Goal: Task Accomplishment & Management: Use online tool/utility

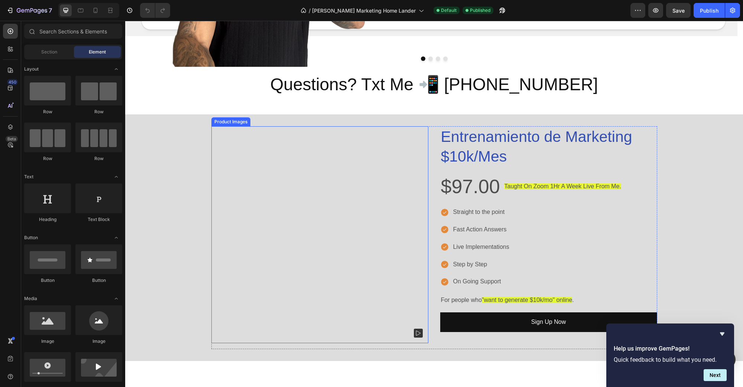
scroll to position [476, 0]
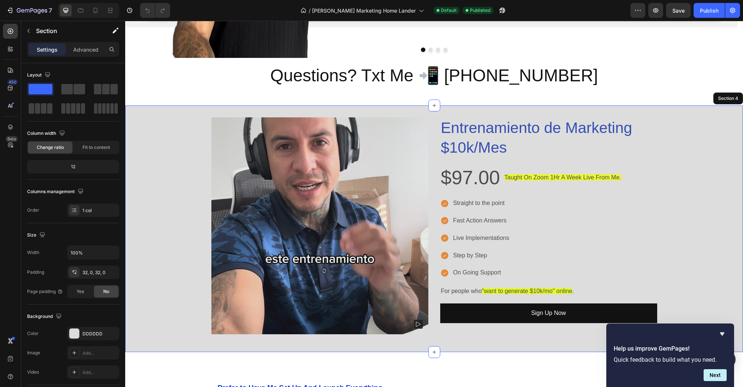
click at [695, 141] on div "Product Images Entrenamiento de Marketing $10k/Mes Product Title $97.00 Product…" at bounding box center [434, 228] width 618 height 223
click at [610, 100] on div "Section 4" at bounding box center [609, 98] width 23 height 7
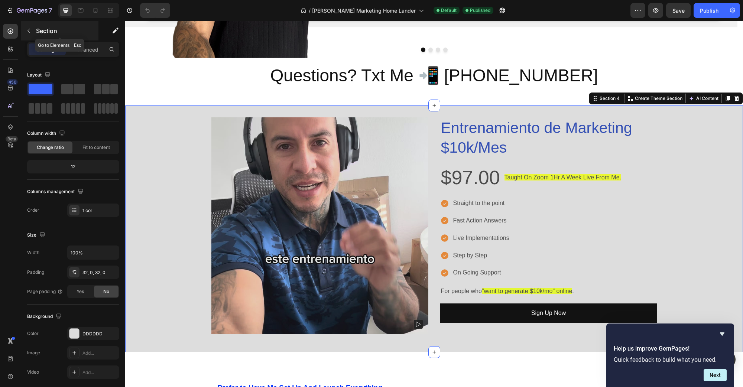
click at [27, 32] on icon "button" at bounding box center [29, 31] width 6 height 6
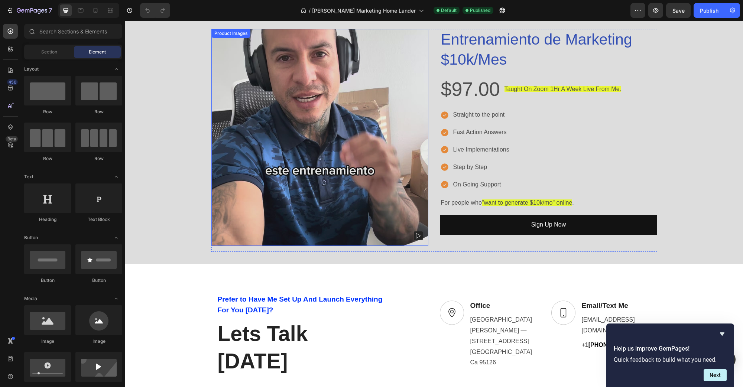
scroll to position [435, 0]
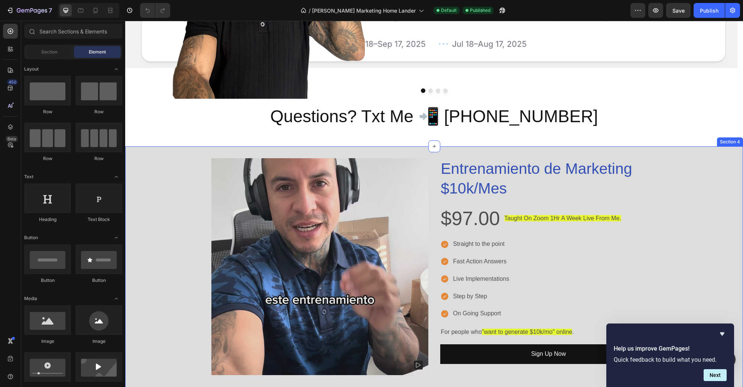
click at [700, 156] on div "Product Images Entrenamiento de Marketing $10k/Mes Product Title $97.00 Product…" at bounding box center [434, 269] width 618 height 247
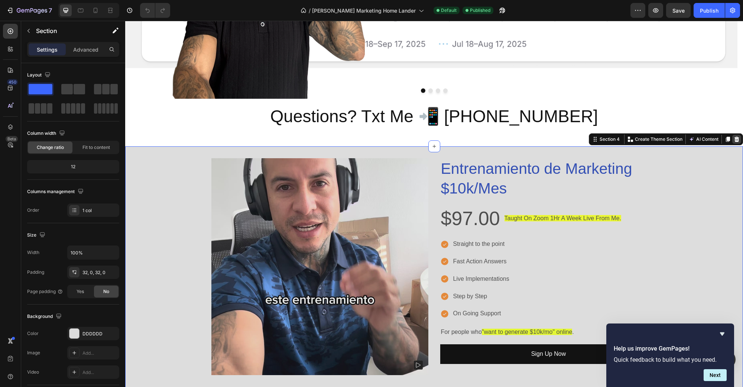
click at [732, 139] on div at bounding box center [736, 139] width 9 height 9
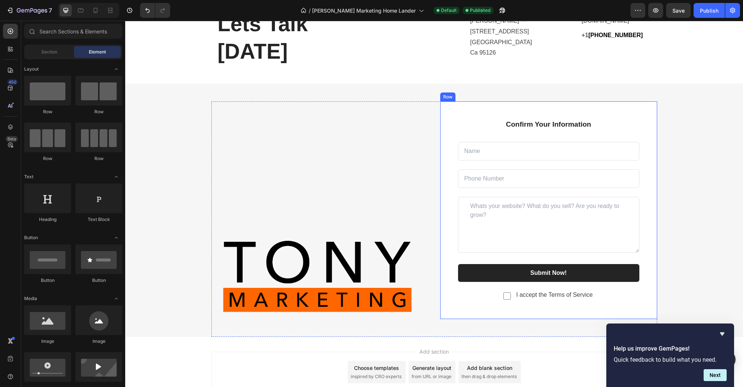
scroll to position [263, 0]
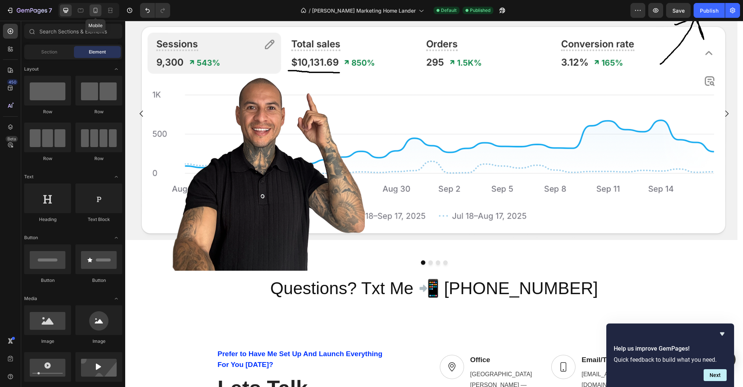
click at [95, 12] on icon at bounding box center [96, 12] width 2 height 1
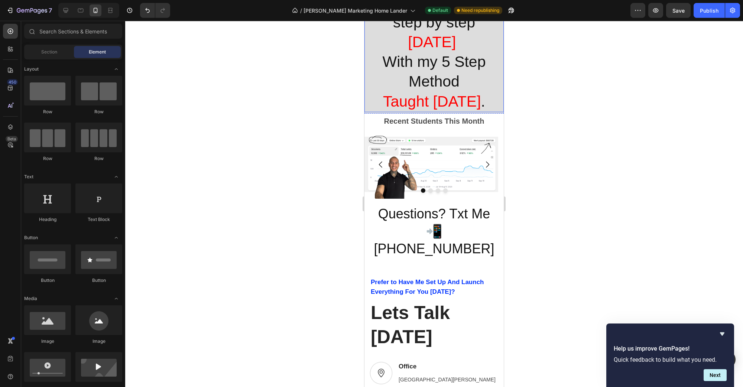
scroll to position [82, 0]
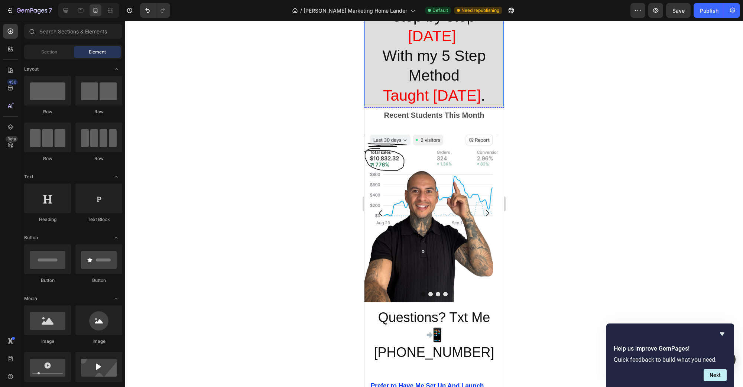
click at [421, 99] on span "Taught [DATE]" at bounding box center [432, 95] width 98 height 17
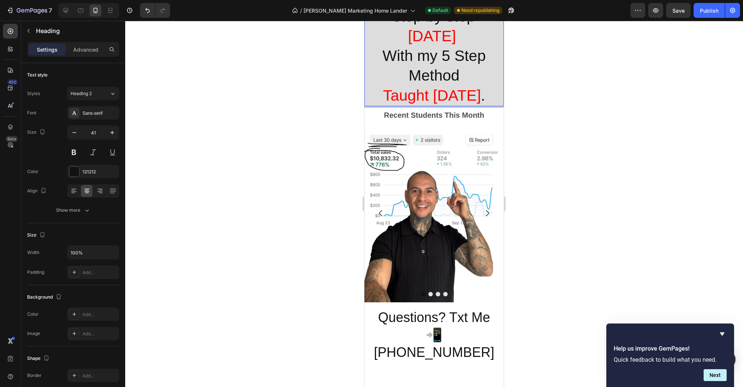
scroll to position [0, 0]
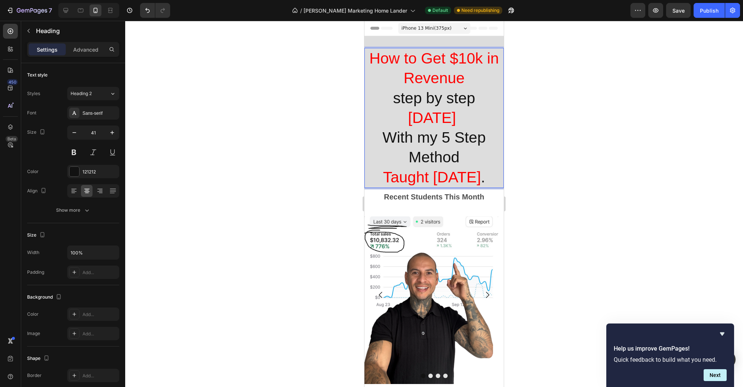
click at [424, 175] on span "Taught [DATE]" at bounding box center [432, 177] width 98 height 17
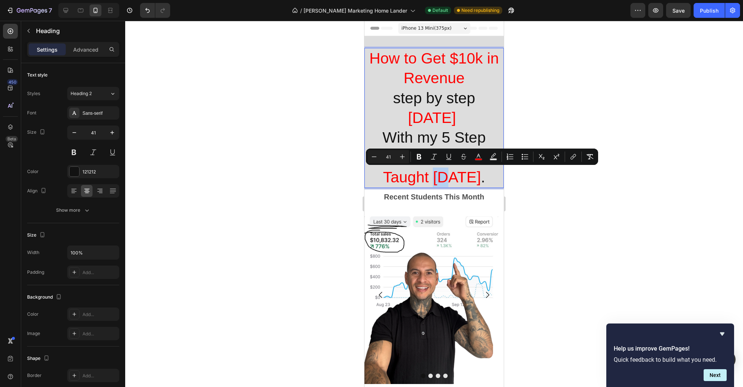
click at [426, 179] on span "Taught [DATE]" at bounding box center [432, 177] width 98 height 17
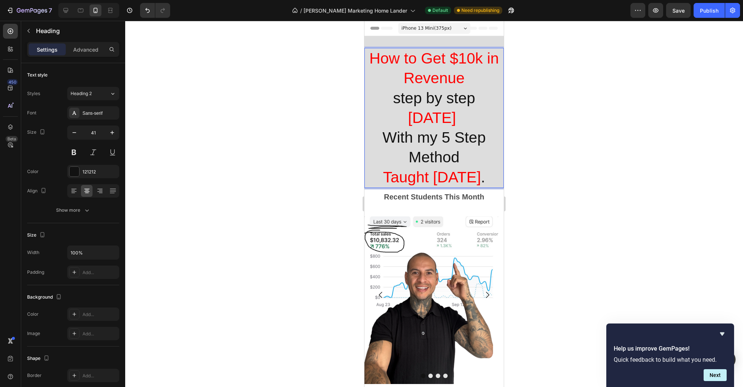
click at [429, 180] on span "Taught [DATE]" at bounding box center [432, 177] width 98 height 17
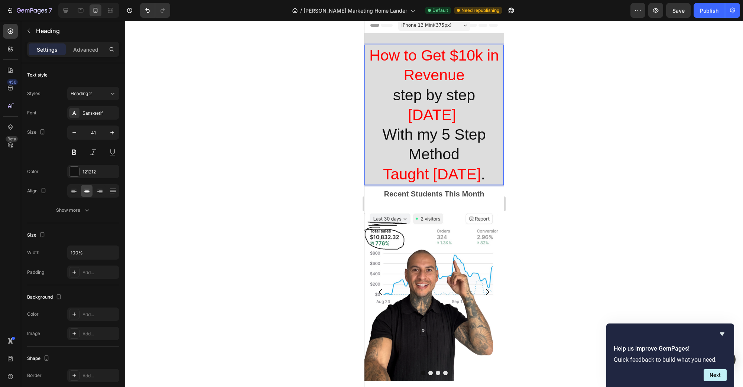
scroll to position [7, 0]
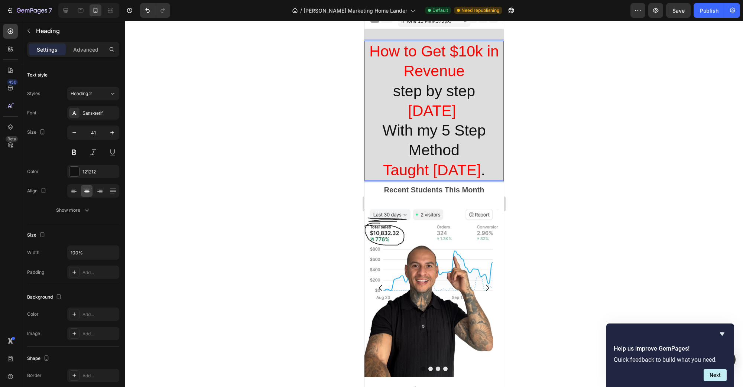
click at [401, 168] on span "Taught [DATE]" at bounding box center [432, 170] width 98 height 17
click at [409, 172] on span "Taught [DATE]" at bounding box center [432, 170] width 98 height 17
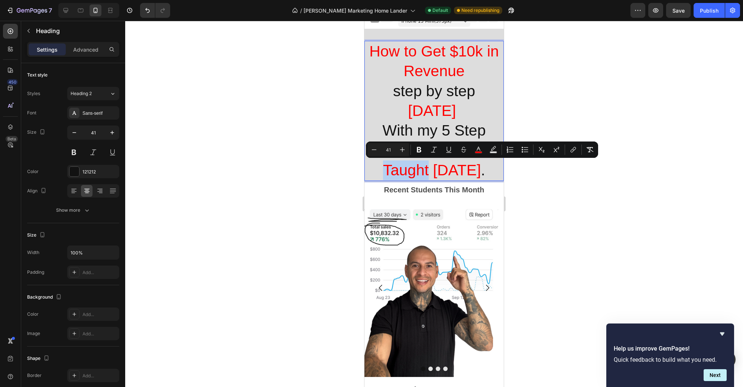
drag, startPoint x: 413, startPoint y: 173, endPoint x: 369, endPoint y: 173, distance: 43.8
click at [383, 173] on span "Taught [DATE]" at bounding box center [432, 170] width 98 height 17
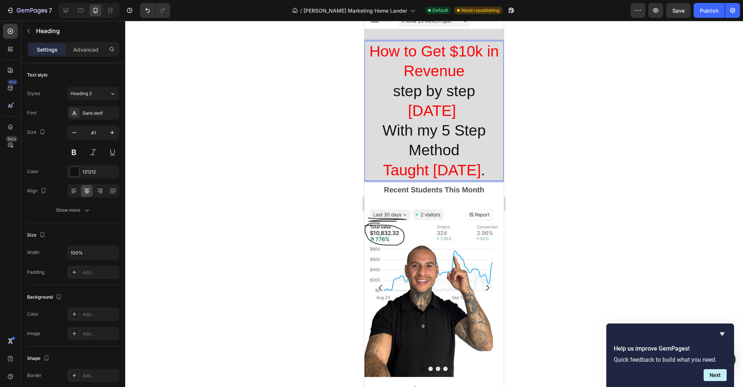
click at [476, 172] on span "Taught [DATE]" at bounding box center [432, 170] width 98 height 17
click at [481, 171] on span "Taught [DATE]" at bounding box center [432, 170] width 98 height 17
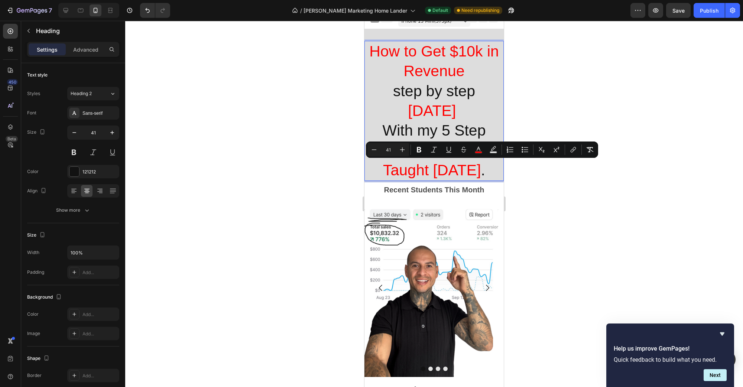
drag, startPoint x: 489, startPoint y: 173, endPoint x: 359, endPoint y: 172, distance: 130.4
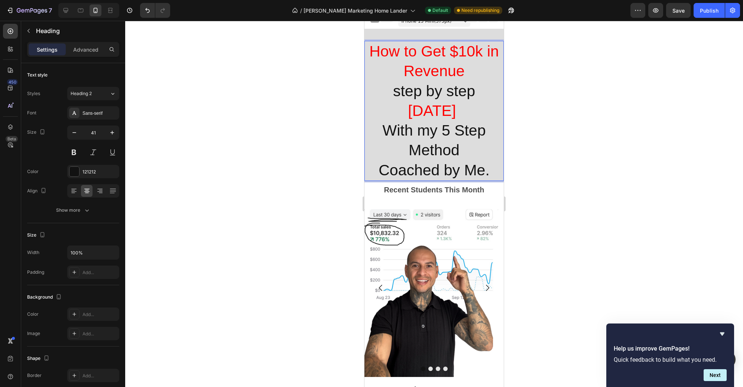
click at [381, 170] on p "How to Get $10k in Revenue step by step [DATE] With my 5 Step Method Coached by…" at bounding box center [434, 111] width 138 height 139
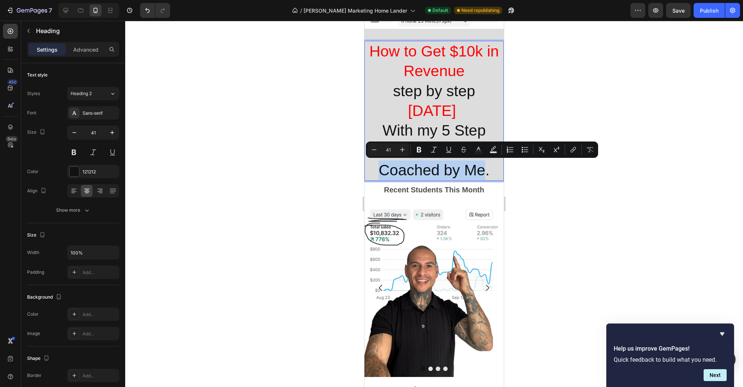
drag, startPoint x: 377, startPoint y: 171, endPoint x: 481, endPoint y: 173, distance: 104.0
click at [481, 173] on p "How to Get $10k in Revenue step by step [DATE] With my 5 Step Method Coached by…" at bounding box center [434, 111] width 138 height 139
click at [478, 149] on icon "Editor contextual toolbar" at bounding box center [479, 149] width 4 height 4
type input "121212"
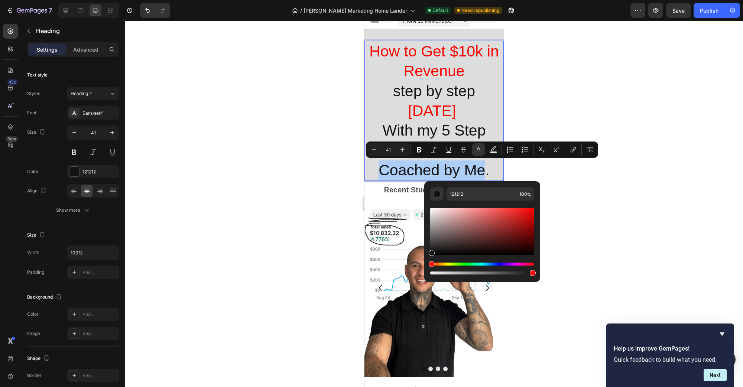
click at [533, 273] on div "Editor contextual toolbar" at bounding box center [533, 273] width 6 height 6
type input "99"
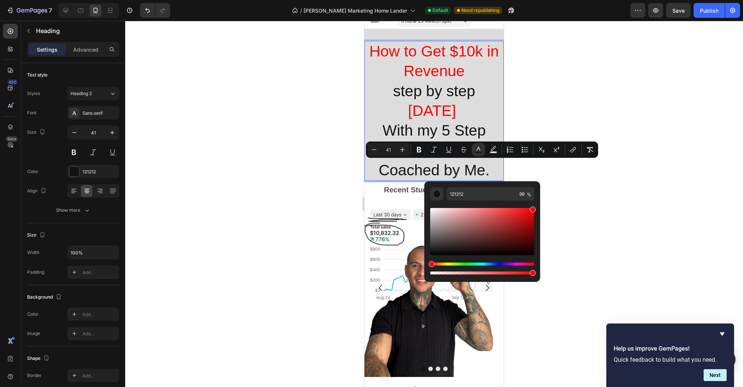
drag, startPoint x: 528, startPoint y: 218, endPoint x: 549, endPoint y: 198, distance: 28.9
click at [546, 0] on body "7 / [PERSON_NAME] Marketing Home Lander Default Need republishing Preview Save …" at bounding box center [371, 0] width 743 height 0
type input "FF0000"
click at [476, 170] on span "Coached by Me" at bounding box center [432, 170] width 107 height 17
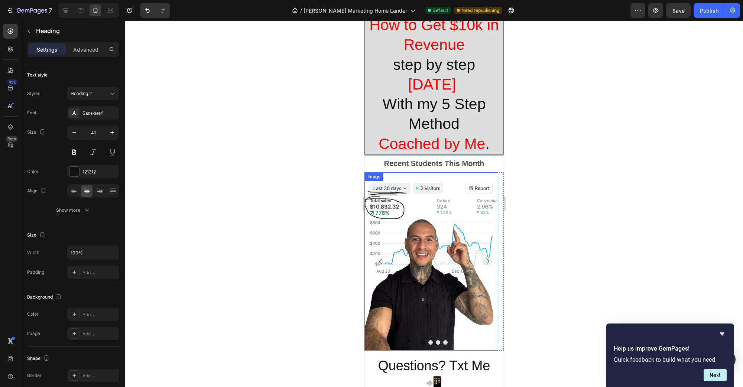
scroll to position [152, 0]
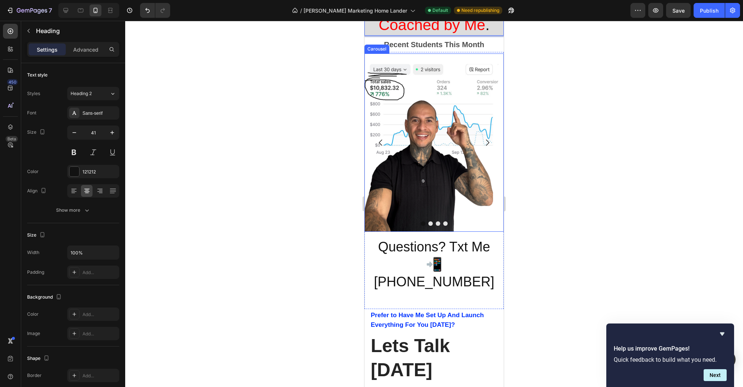
click at [428, 224] on button "Dot" at bounding box center [430, 223] width 4 height 4
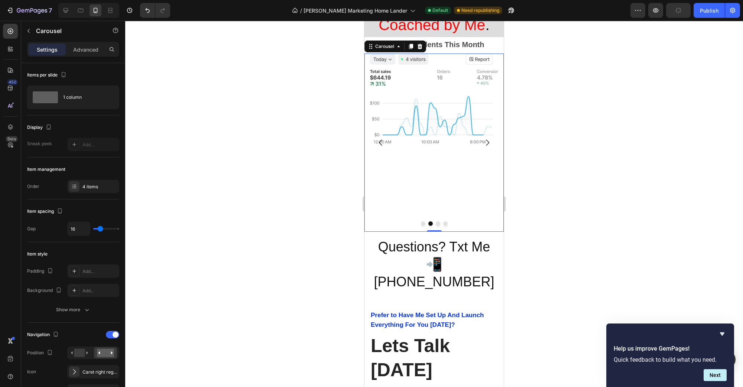
click at [436, 224] on button "Dot" at bounding box center [438, 223] width 4 height 4
click at [443, 223] on button "Dot" at bounding box center [445, 223] width 4 height 4
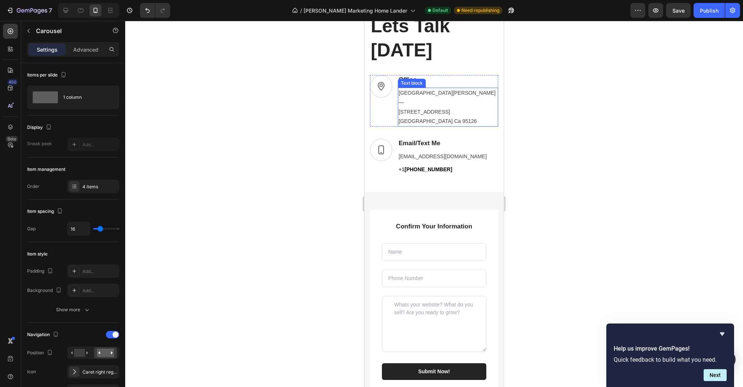
scroll to position [504, 0]
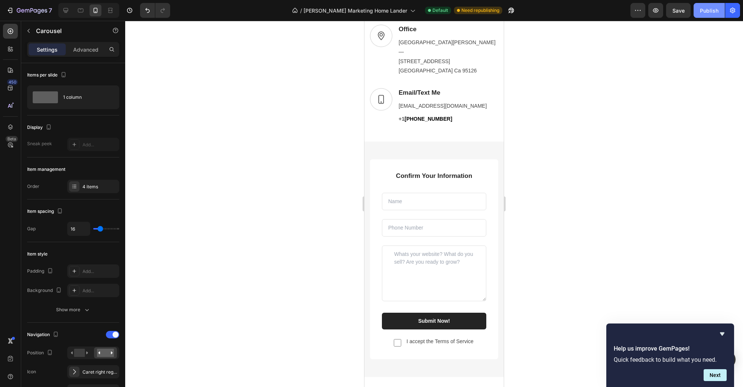
click at [710, 14] on button "Publish" at bounding box center [709, 10] width 31 height 15
click at [64, 11] on icon at bounding box center [66, 10] width 5 height 5
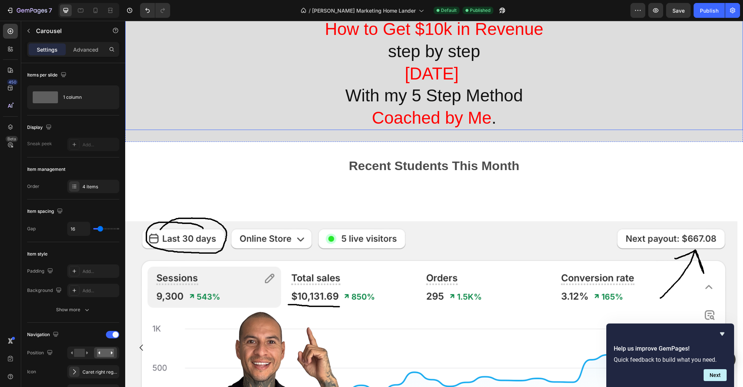
scroll to position [163, 0]
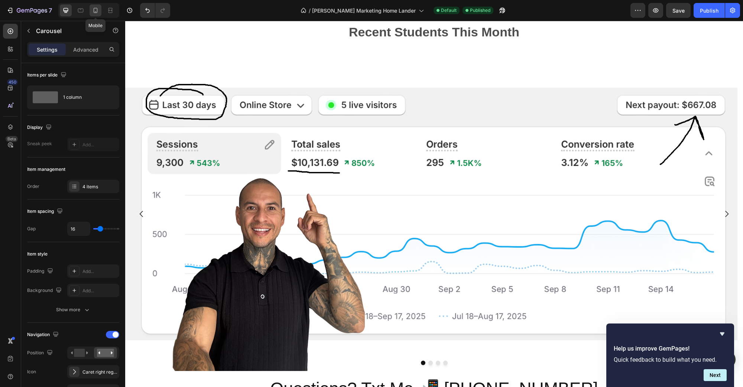
click at [95, 10] on icon at bounding box center [95, 10] width 7 height 7
